Goal: Communication & Community: Participate in discussion

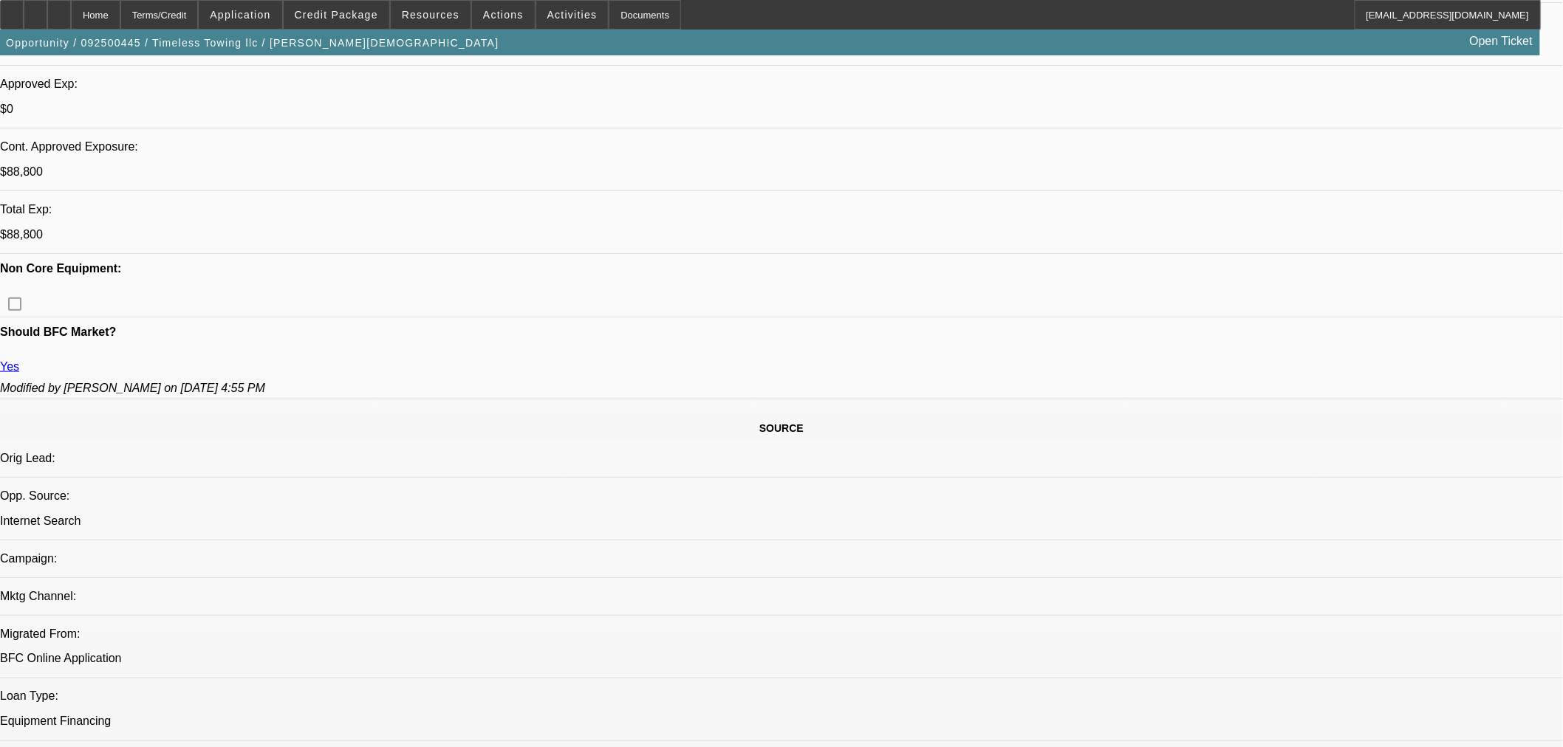
select select "0"
select select "2"
select select "0"
select select "6"
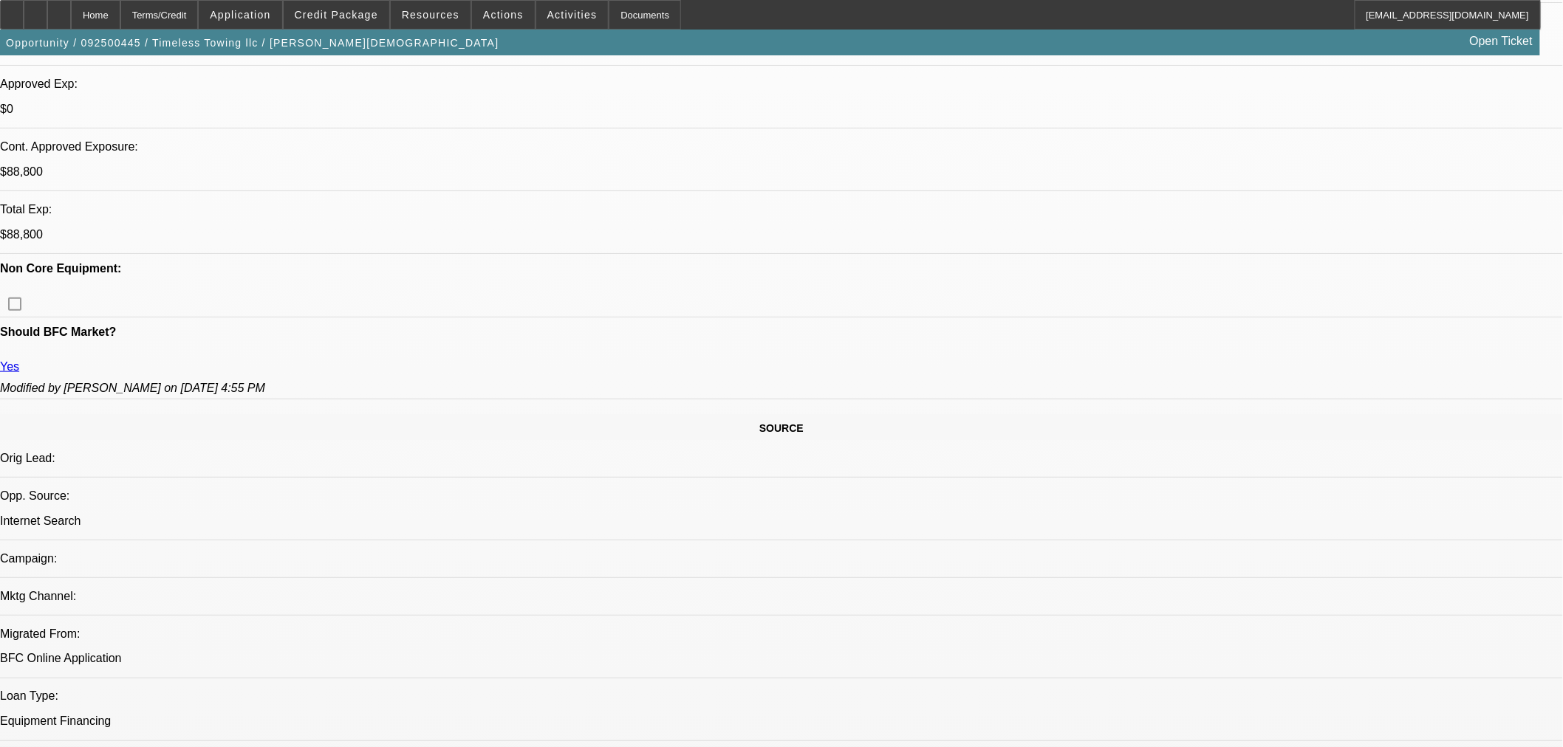
select select "0.2"
select select "2"
select select "0"
select select "6"
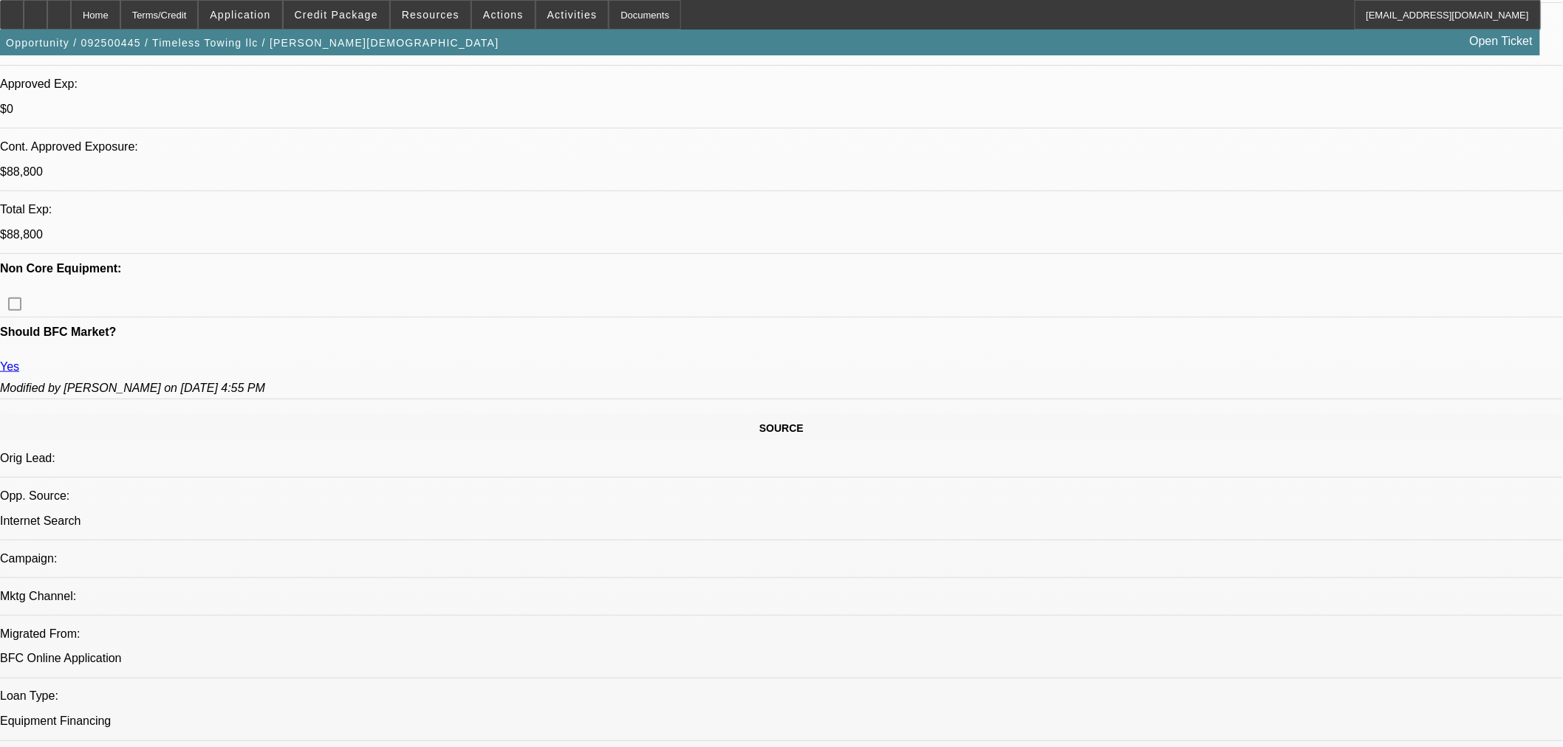
select select "0.2"
select select "2"
select select "0"
select select "6"
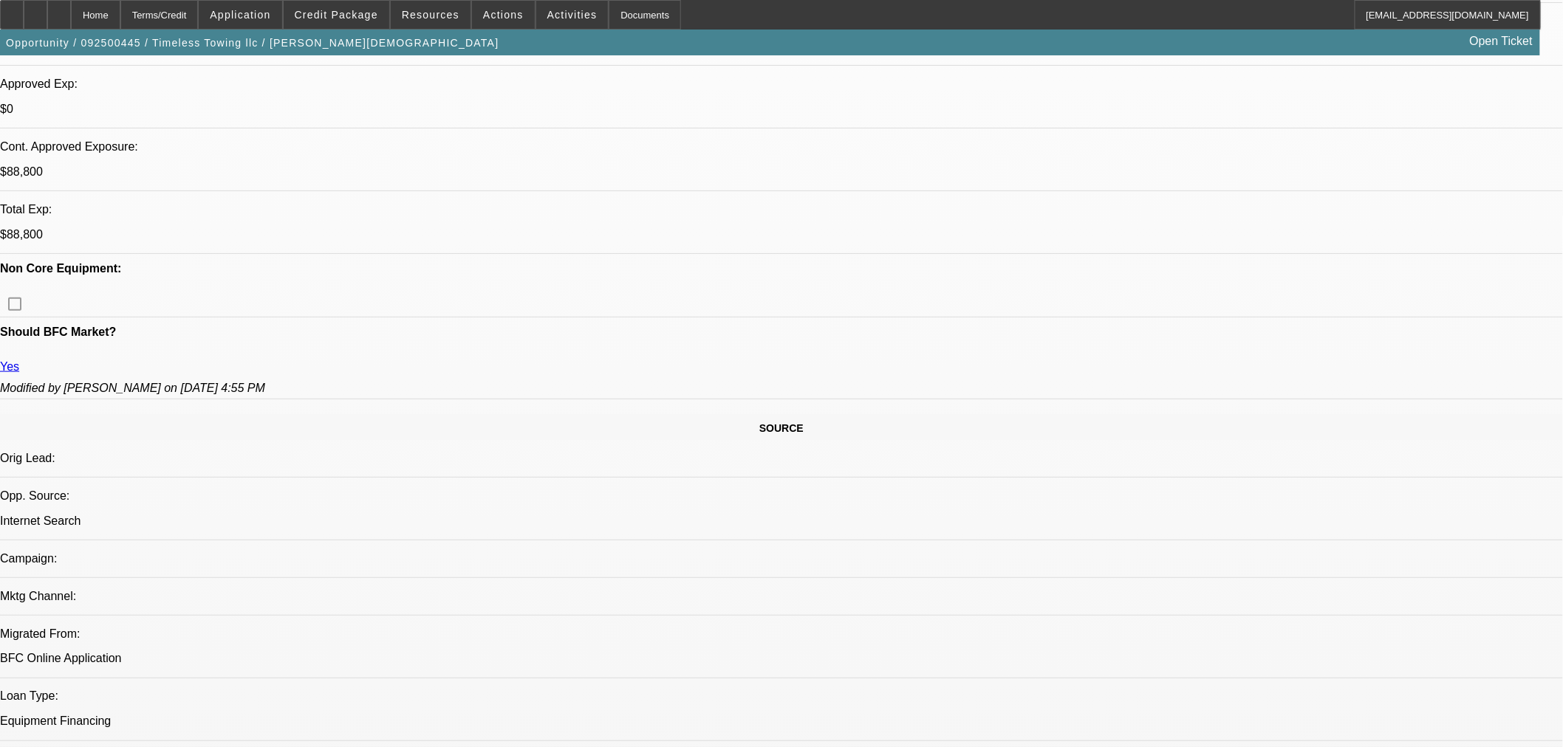
select select "0"
select select "2"
select select "0"
select select "6"
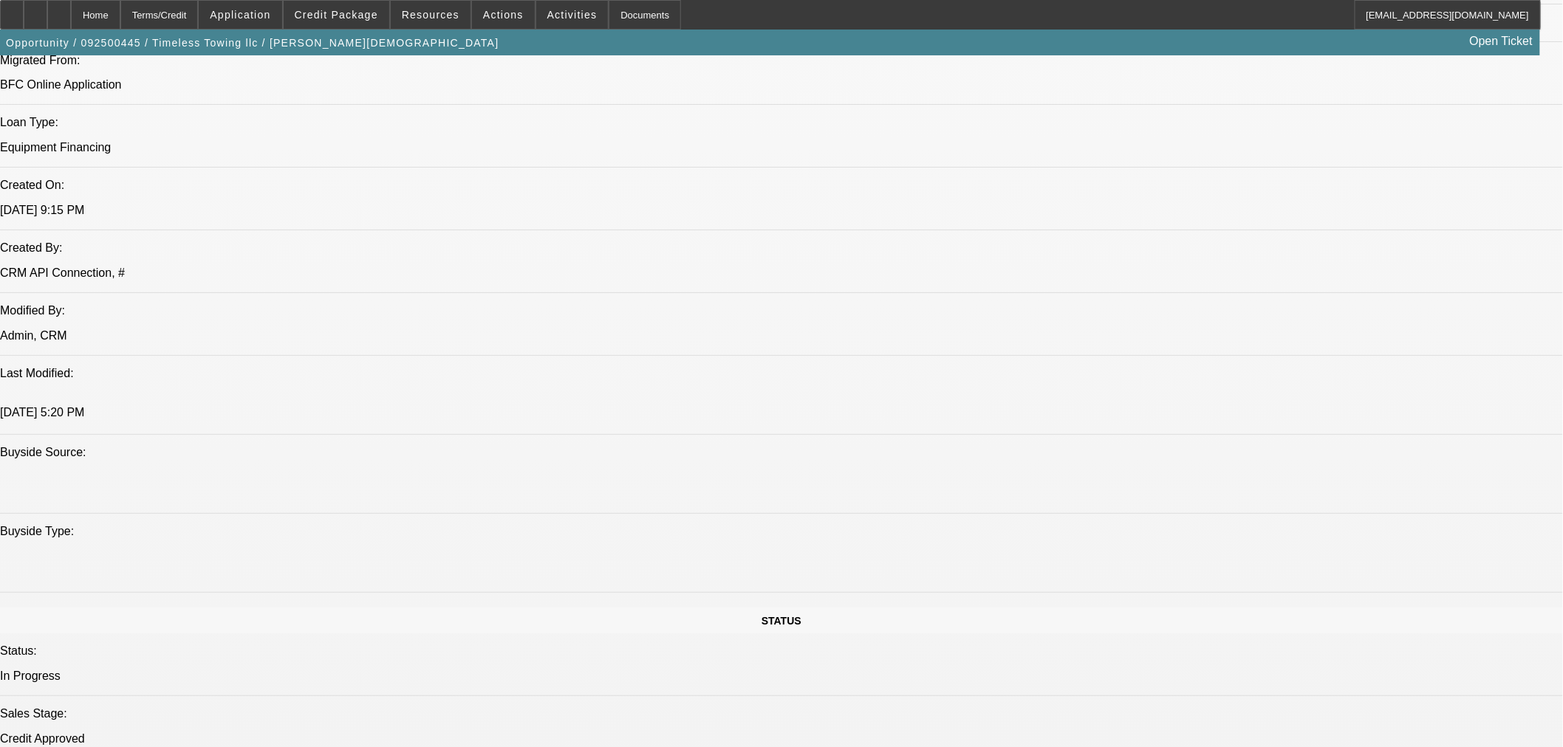
scroll to position [1148, 0]
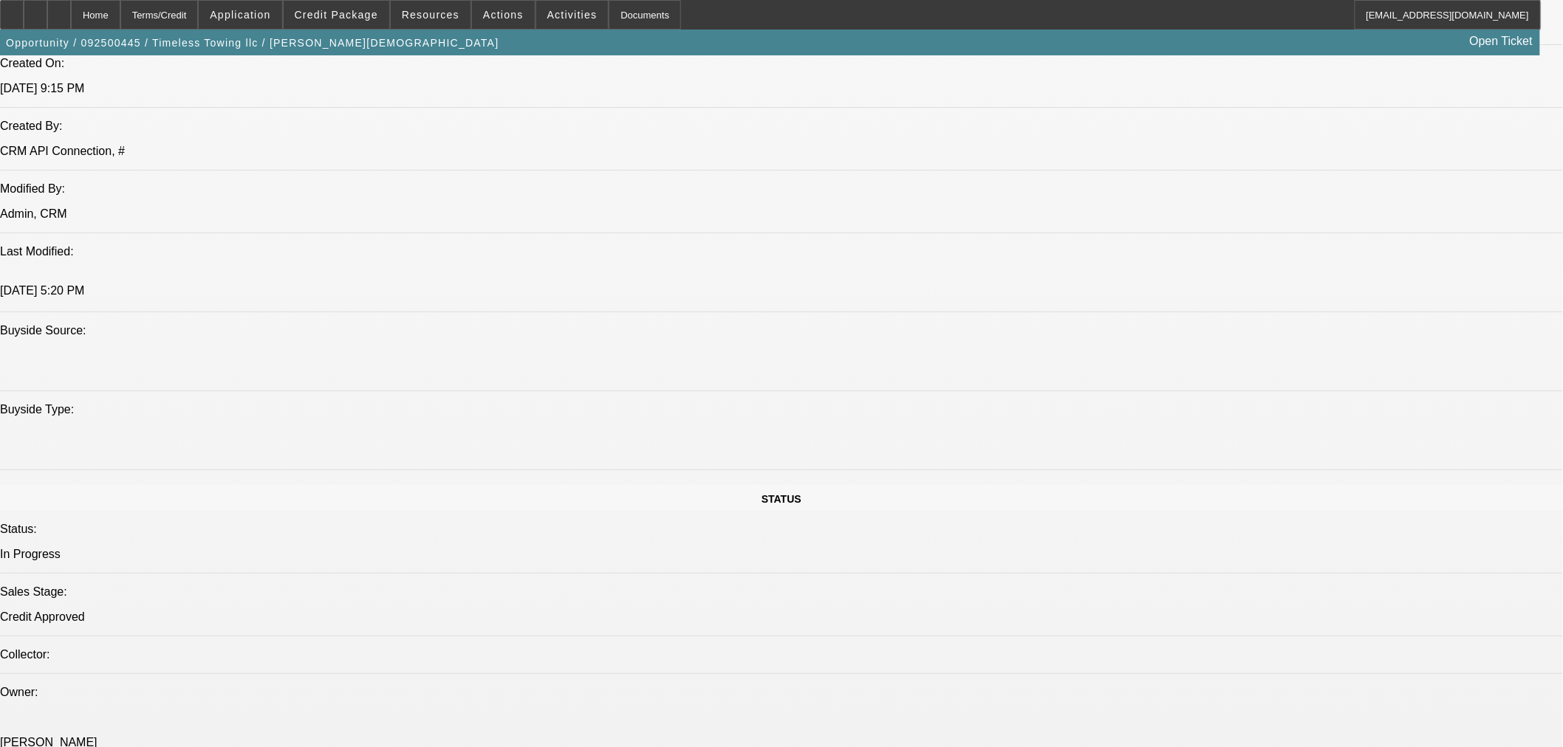
scroll to position [1477, 0]
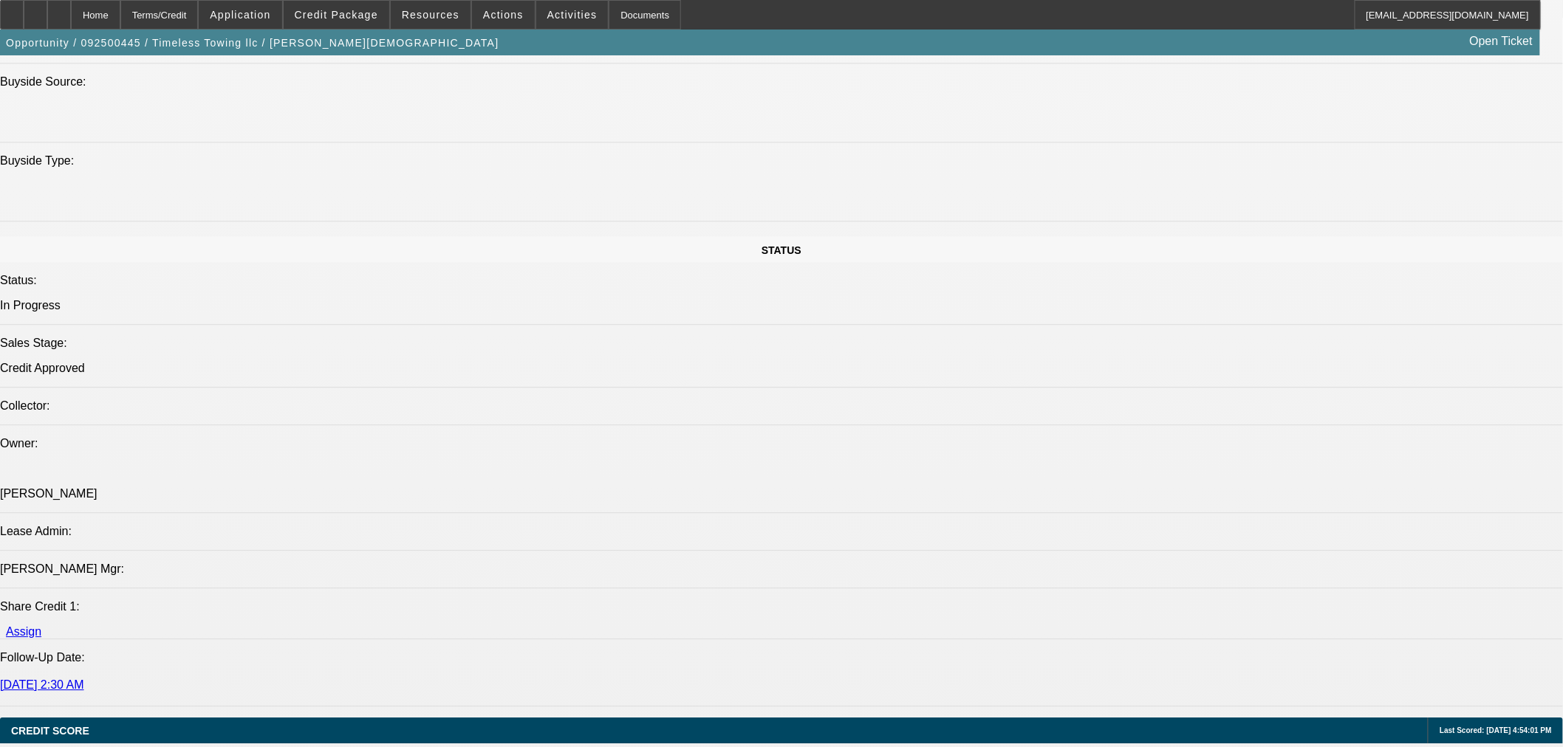
radio input "true"
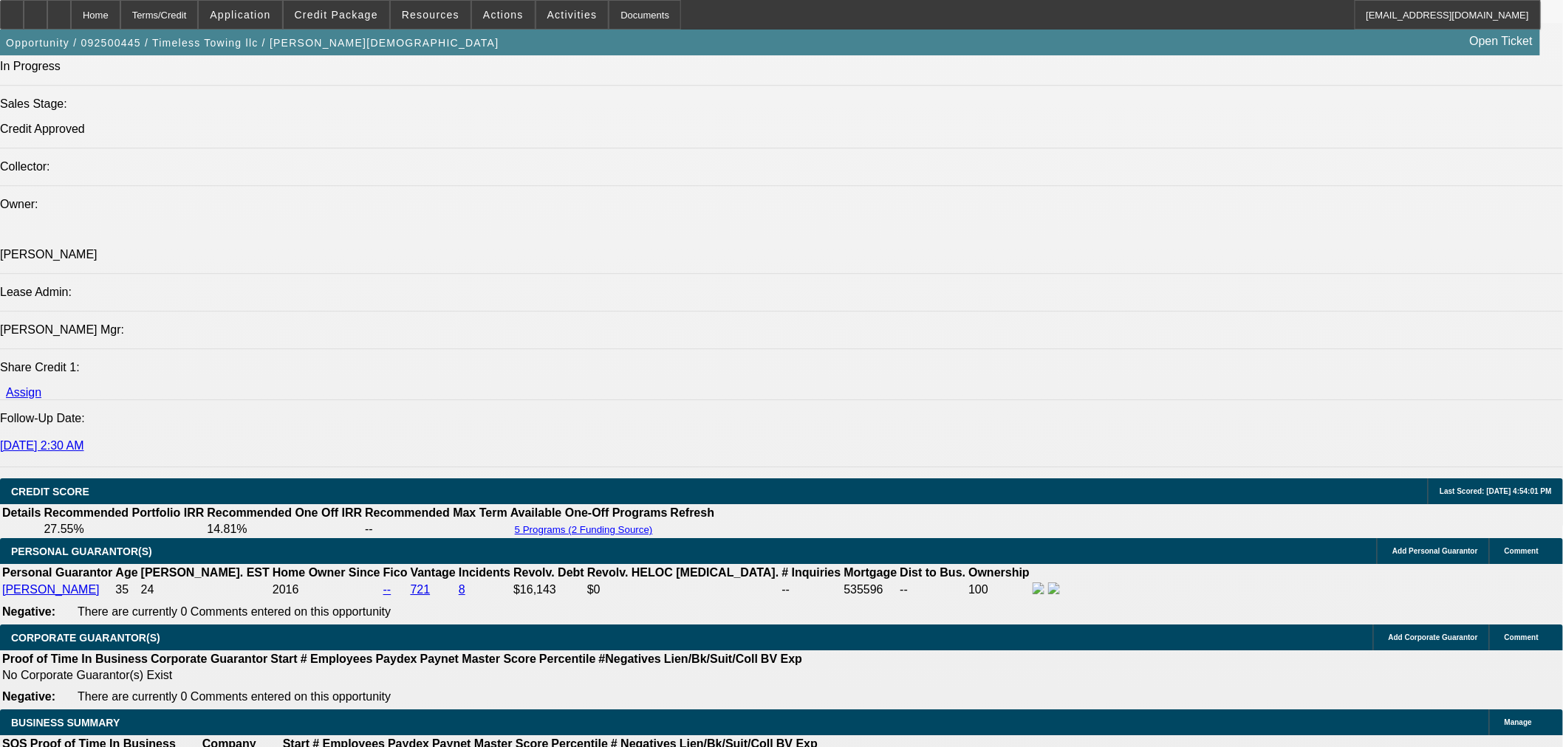
scroll to position [1723, 0]
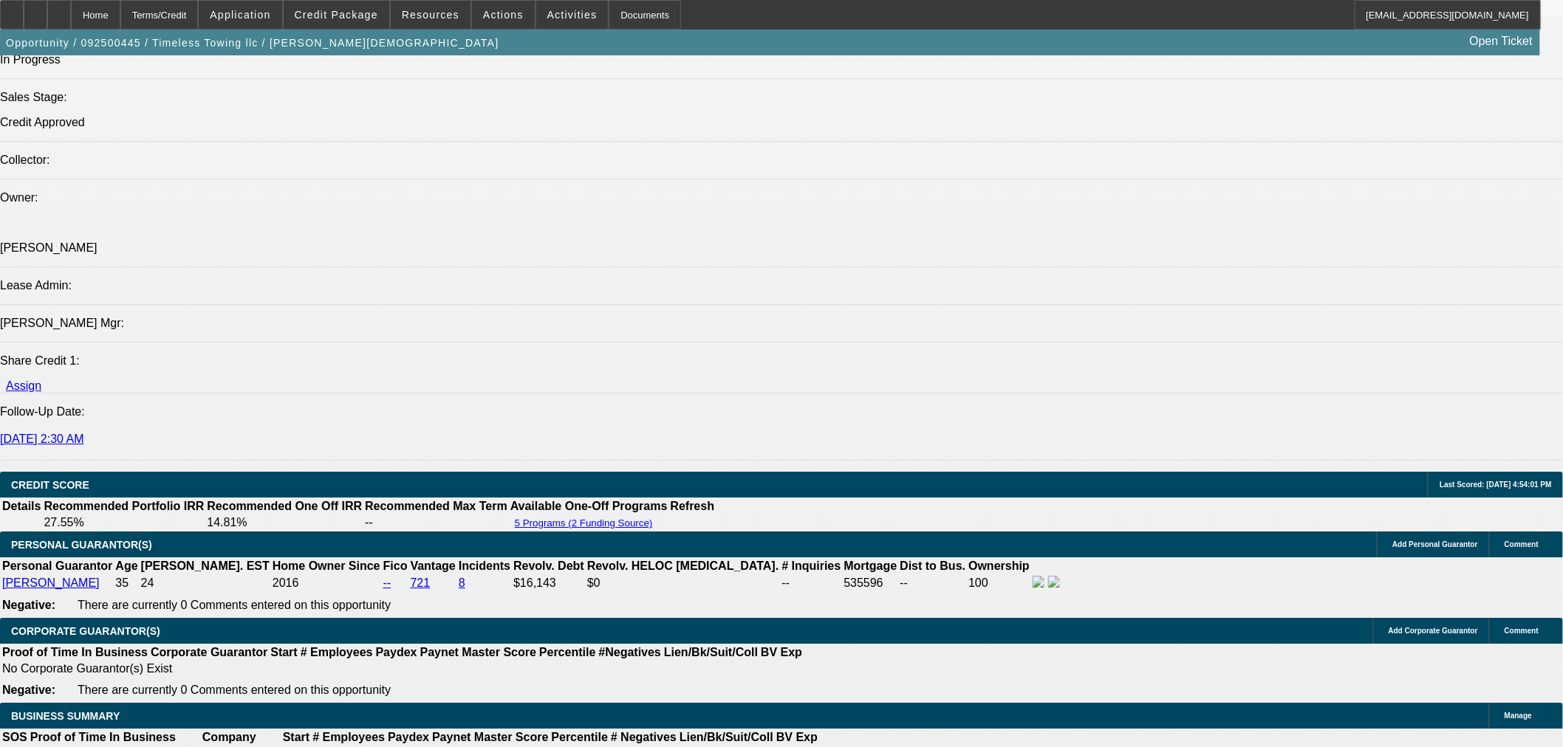
type textarea "Still looking."
radio input "true"
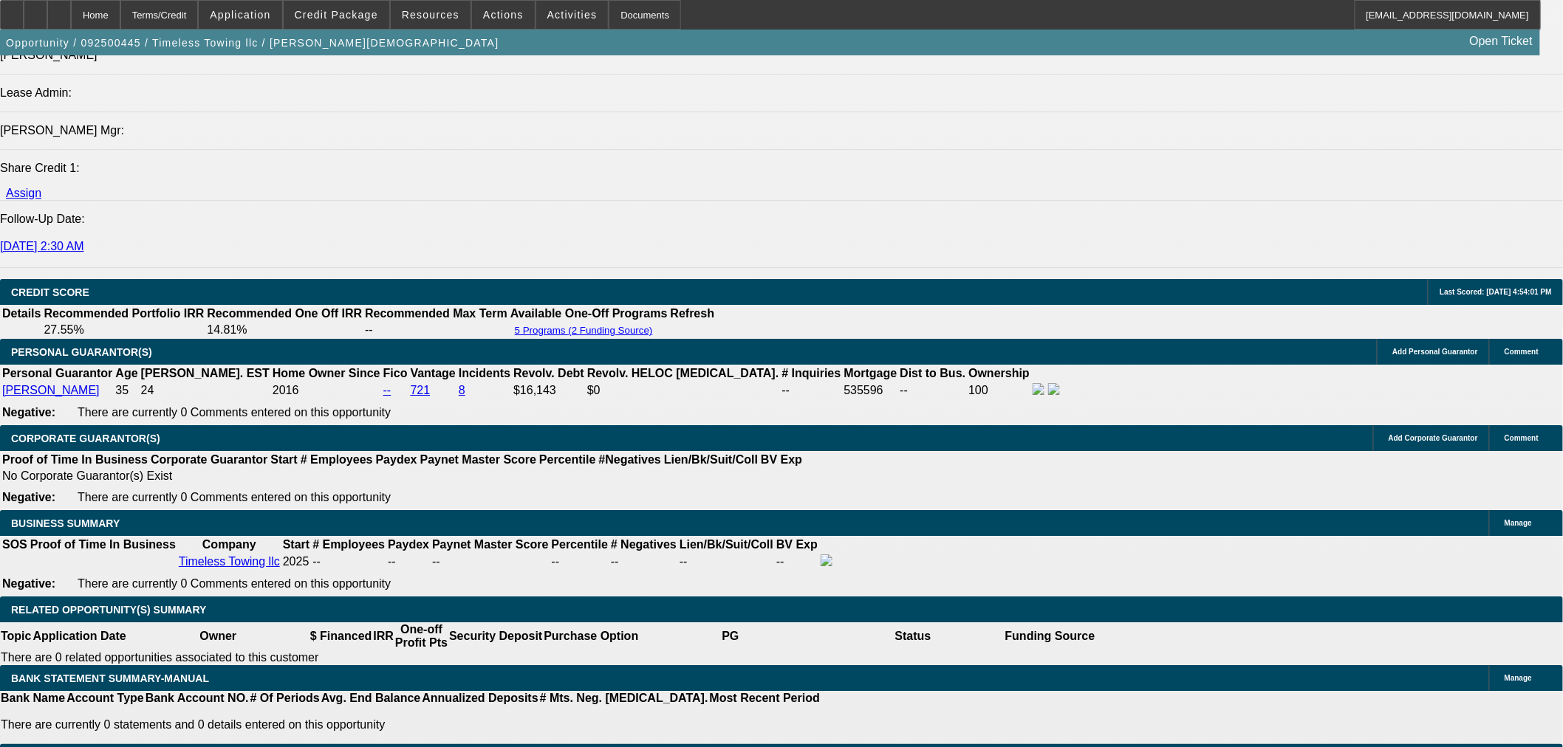
scroll to position [1887, 0]
